Goal: Communication & Community: Answer question/provide support

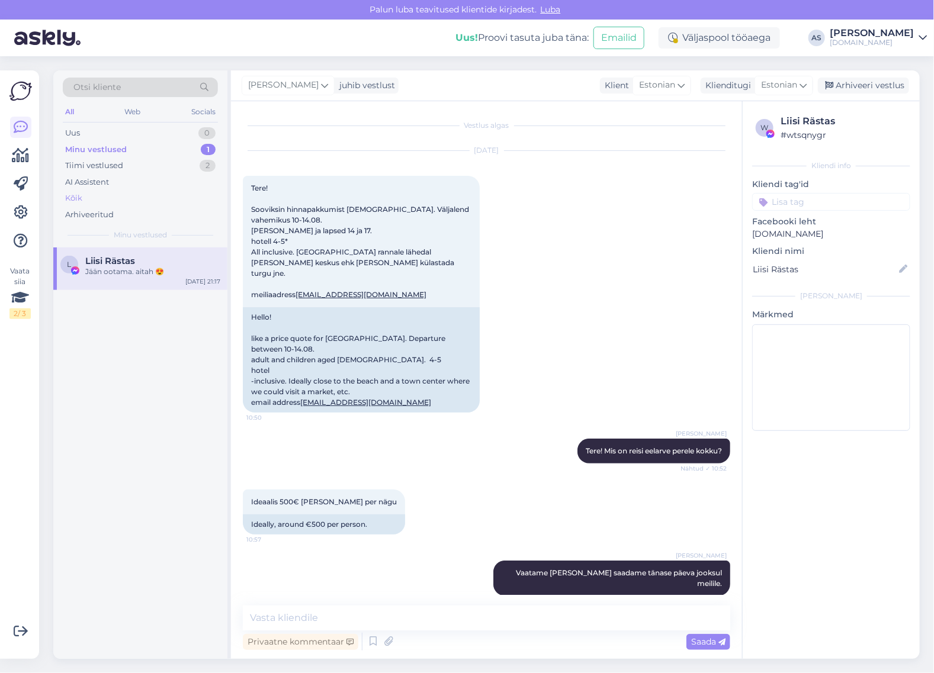
scroll to position [960, 0]
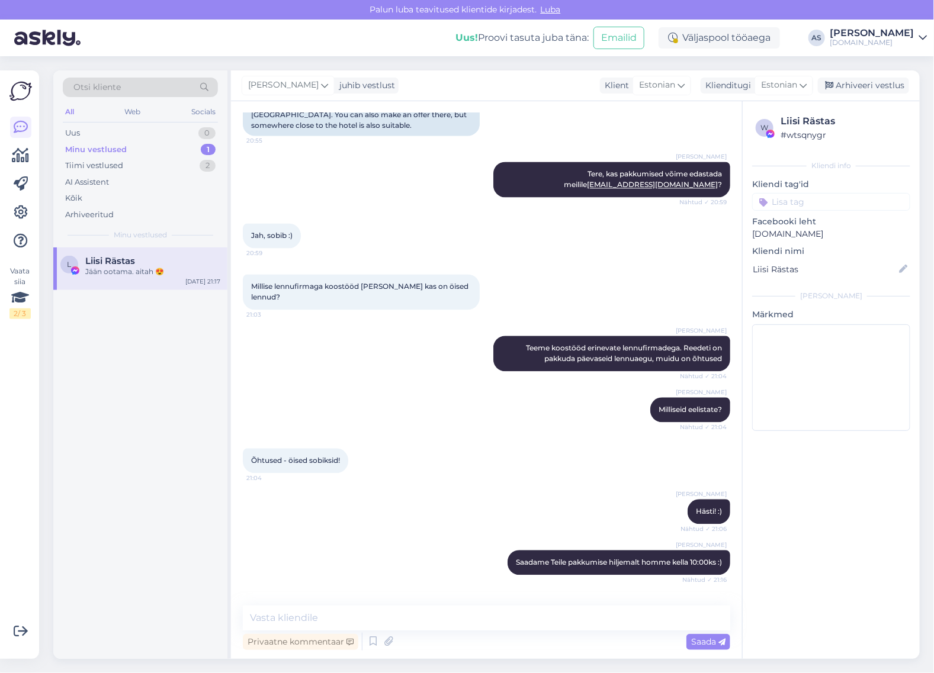
click at [140, 282] on div "L Liisi Rästas Jään ootama. aitah 😍 [DATE] 21:17" at bounding box center [140, 268] width 174 height 43
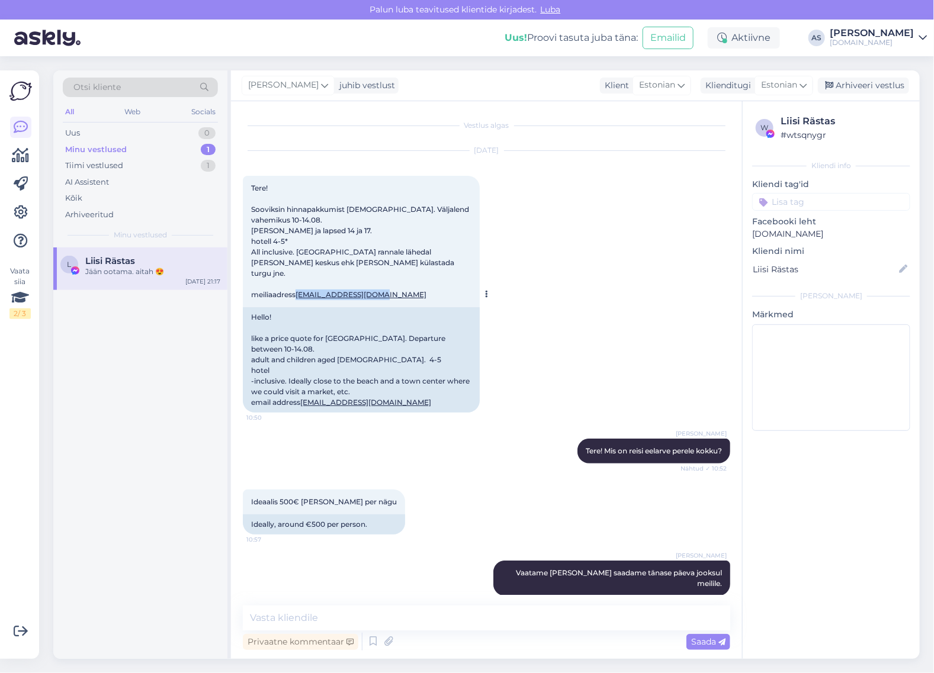
drag, startPoint x: 373, startPoint y: 279, endPoint x: 299, endPoint y: 285, distance: 74.2
click at [299, 285] on div "Tere! Sooviksin hinnapakkumist [DEMOGRAPHIC_DATA]. Väljalend vahemikus 10-14.08…" at bounding box center [361, 241] width 237 height 131
copy link "[EMAIL_ADDRESS][DOMAIN_NAME]"
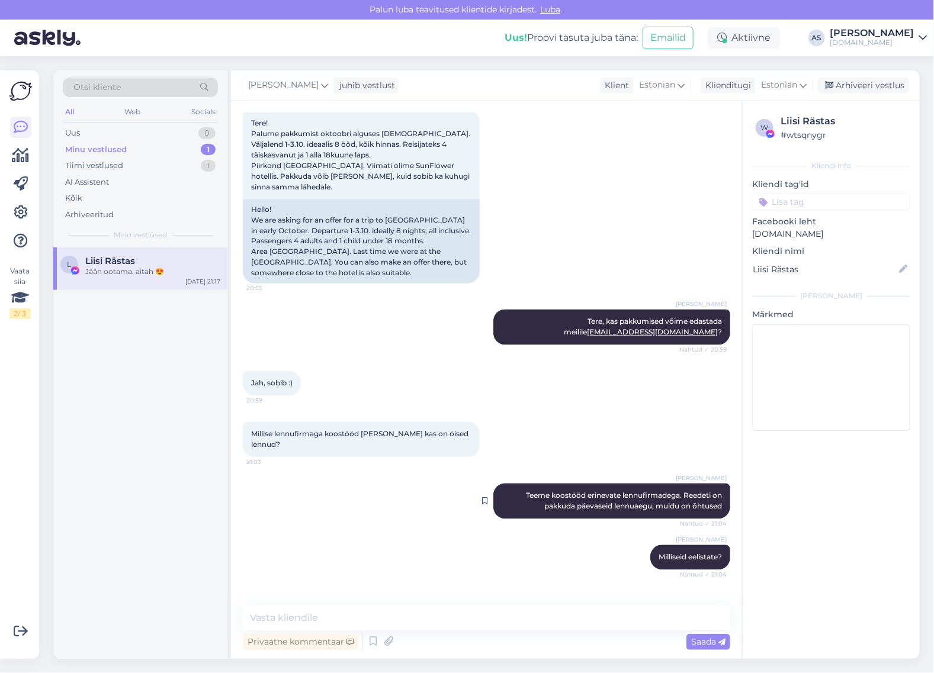
scroll to position [738, 0]
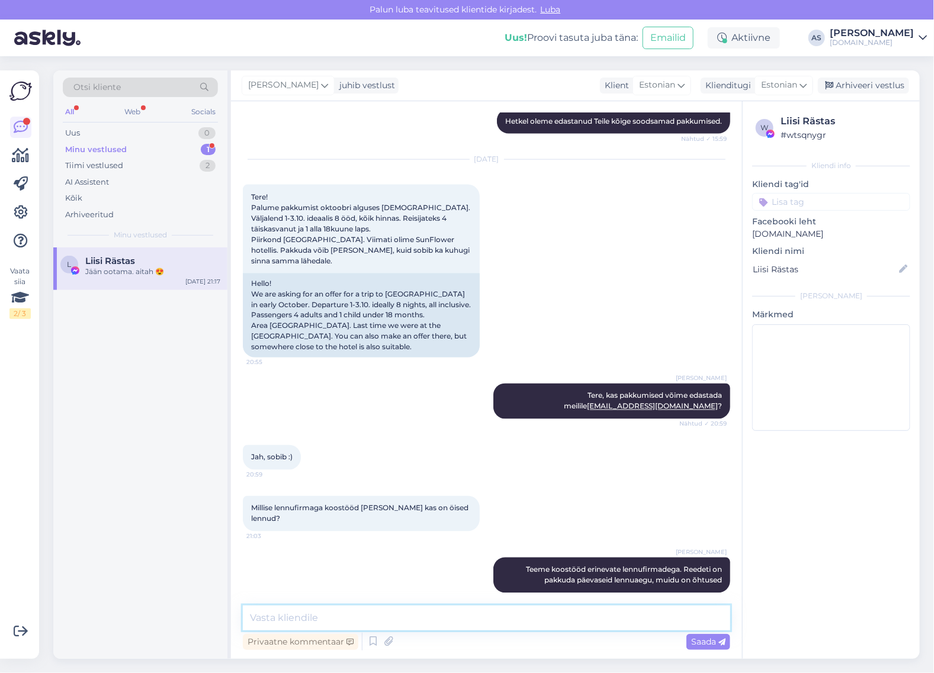
click at [372, 623] on textarea at bounding box center [486, 618] width 487 height 25
type textarea "Saatsime Teile pakkumise meilile :)"
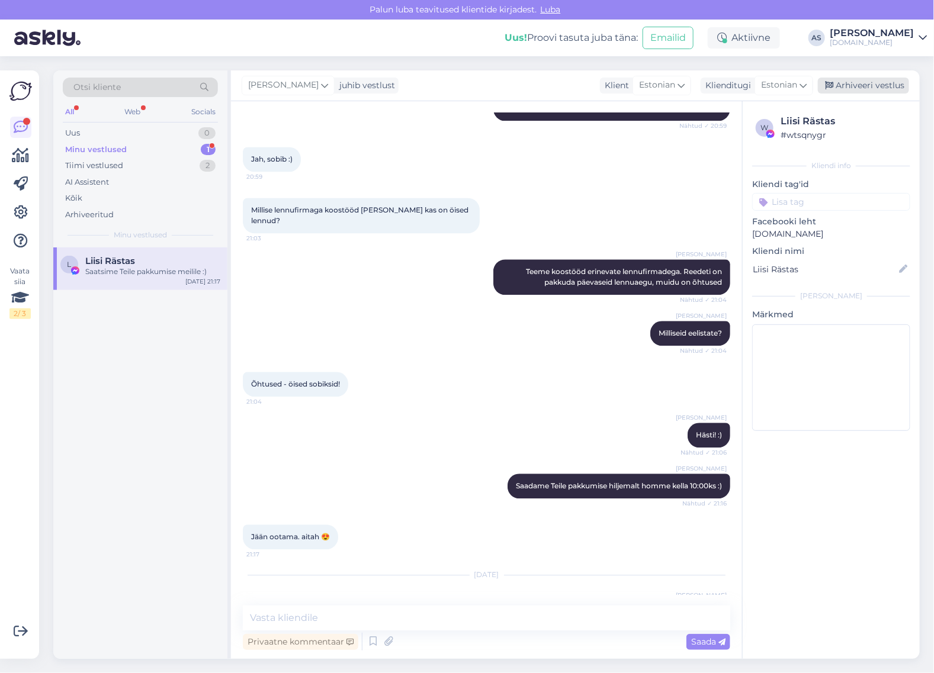
click at [867, 83] on div "Arhiveeri vestlus" at bounding box center [862, 86] width 91 height 16
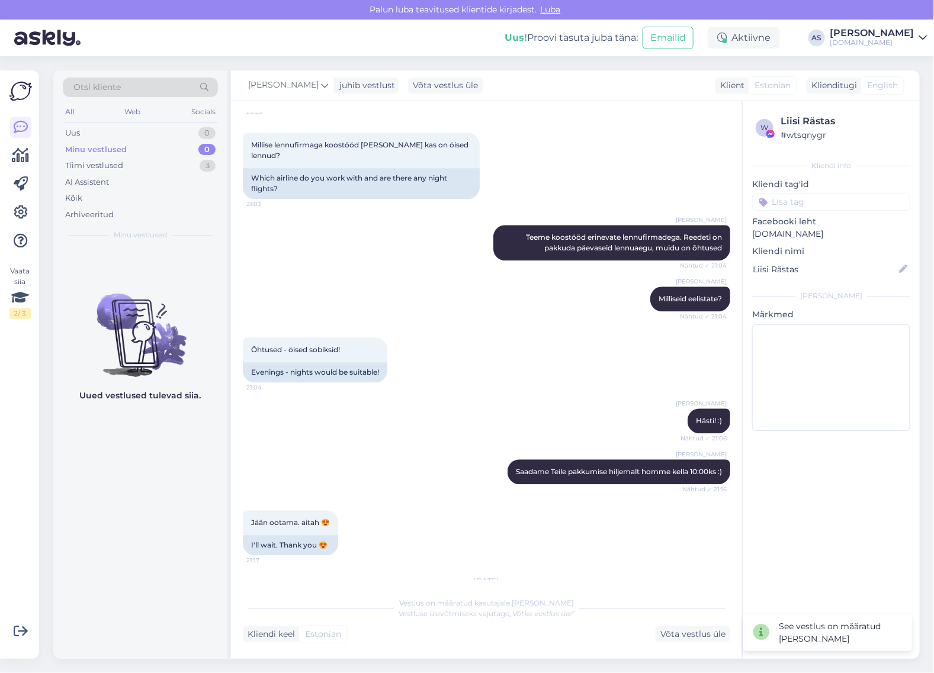
scroll to position [1233, 0]
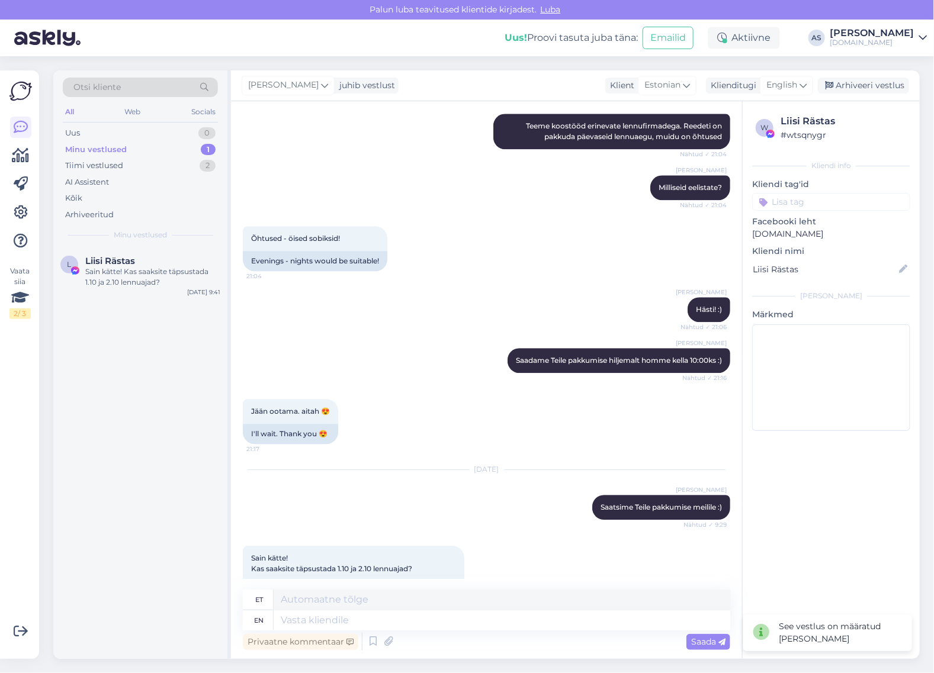
click at [788, 99] on div "[PERSON_NAME] juhib vestlust Klient Estonian Klienditugi English Arhiveeri vest…" at bounding box center [575, 85] width 688 height 31
click at [789, 94] on div "English" at bounding box center [785, 85] width 53 height 19
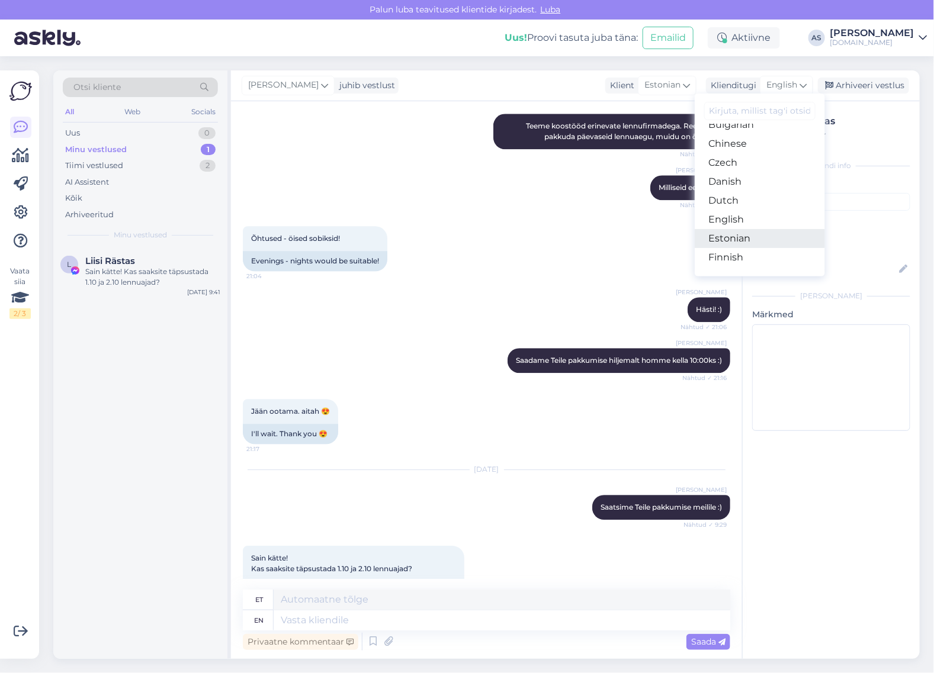
scroll to position [74, 0]
click at [754, 196] on link "English" at bounding box center [759, 196] width 130 height 19
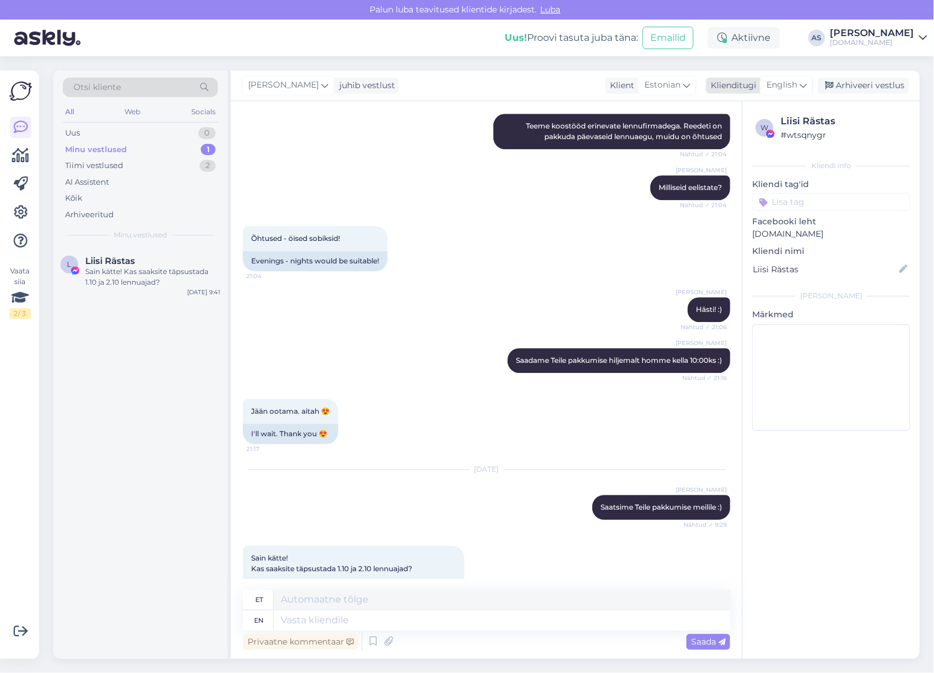
click at [783, 83] on span "English" at bounding box center [781, 85] width 31 height 13
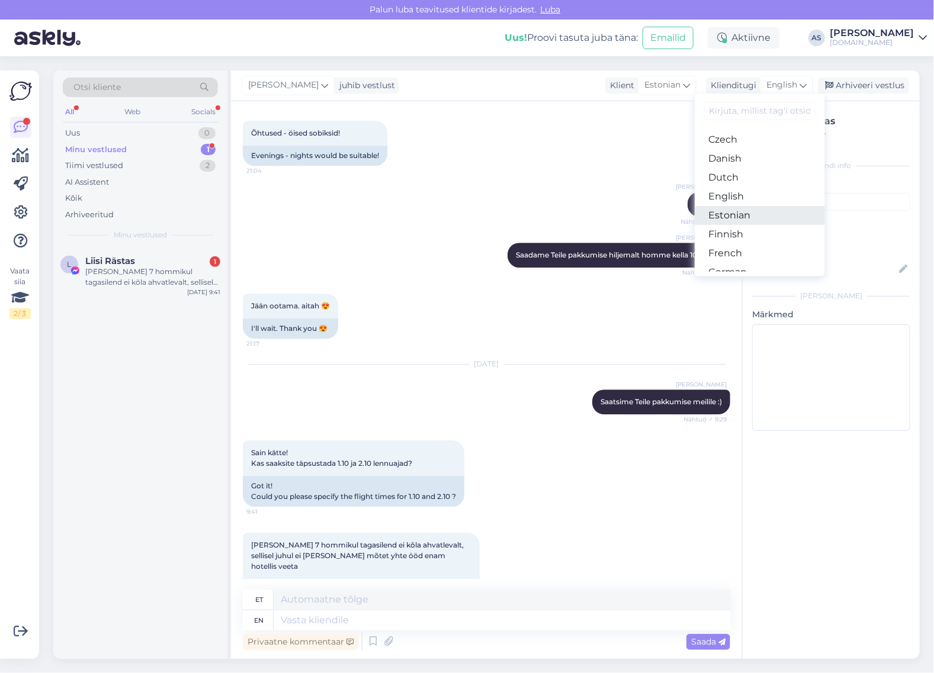
click at [755, 219] on link "Estonian" at bounding box center [759, 215] width 130 height 19
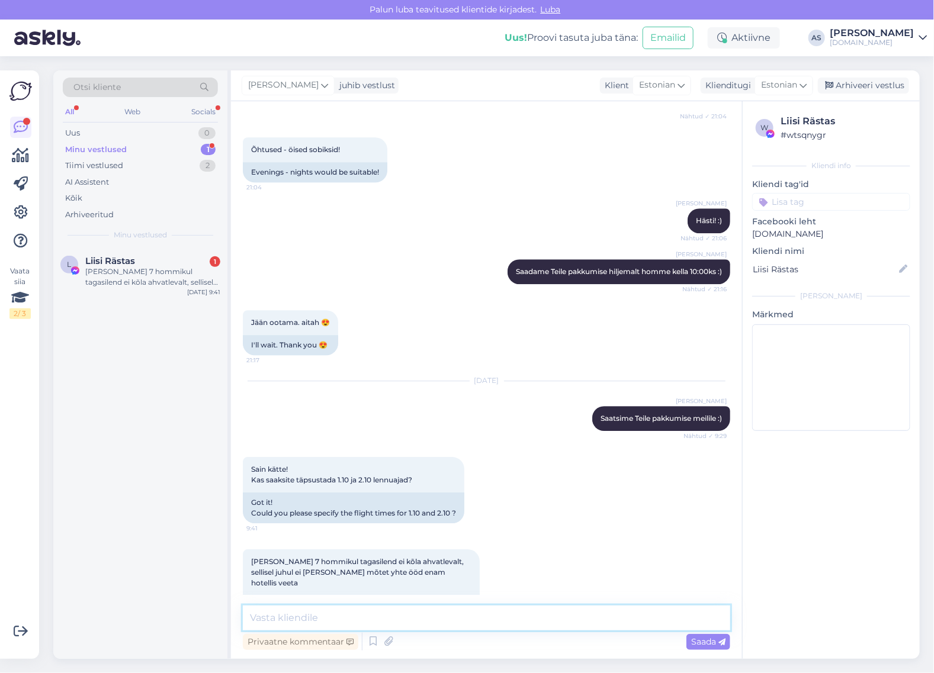
click at [480, 606] on textarea at bounding box center [486, 618] width 487 height 25
click at [479, 616] on textarea at bounding box center [486, 618] width 487 height 25
click at [461, 630] on textarea "Edastan Teile kohe lennuajad" at bounding box center [486, 618] width 487 height 25
type textarea "Edastan Teile kohe lennuajad meilile :)"
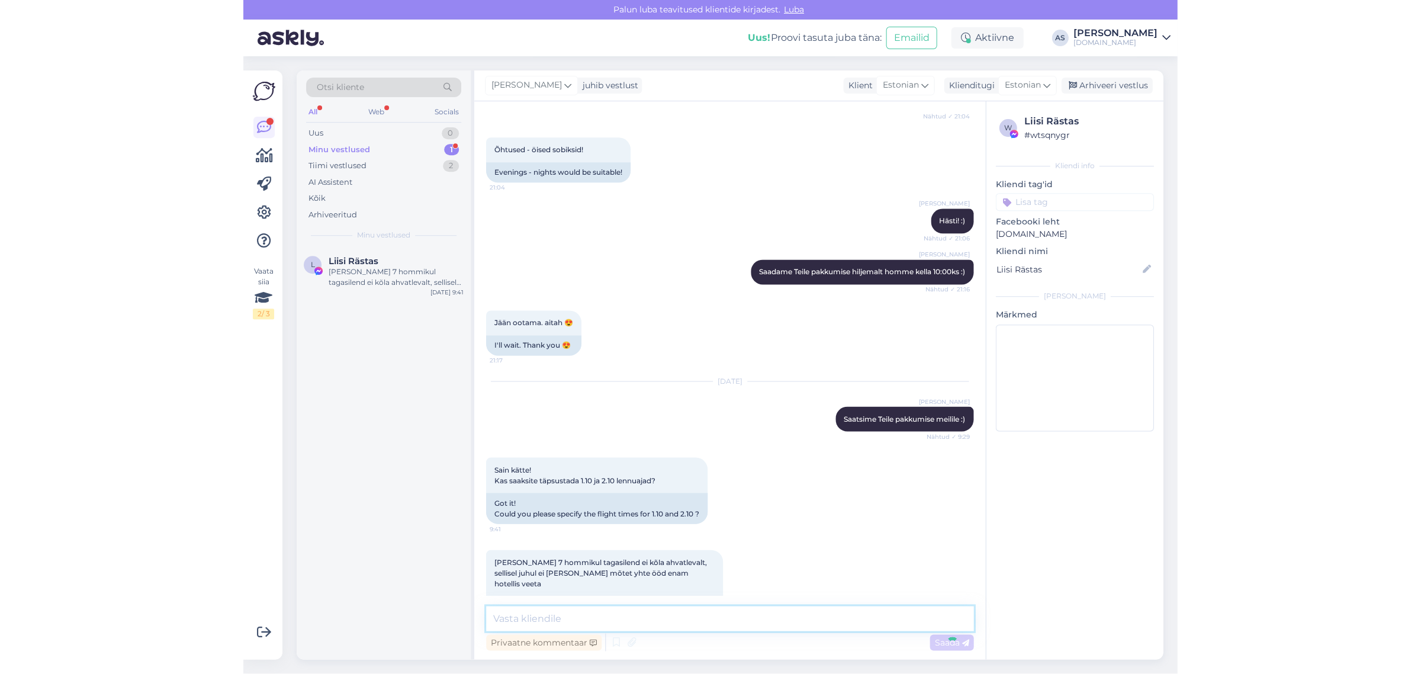
scroll to position [1372, 0]
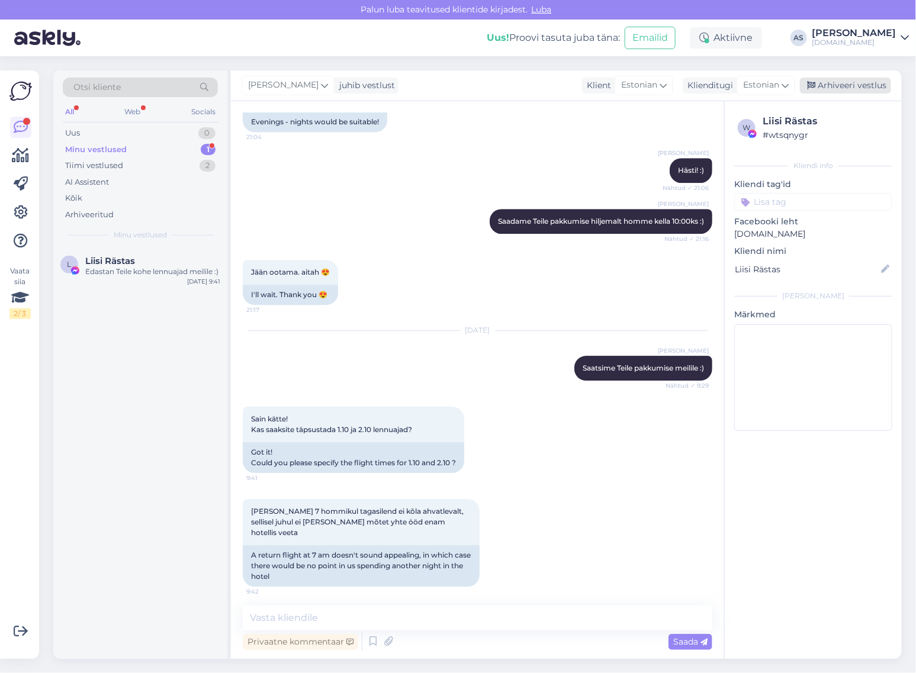
click at [847, 81] on div "Arhiveeri vestlus" at bounding box center [845, 86] width 91 height 16
